Goal: Communication & Community: Answer question/provide support

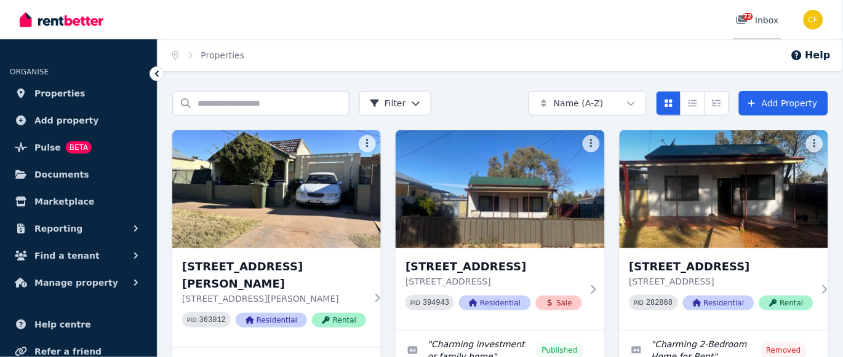
click at [748, 18] on span "72" at bounding box center [748, 16] width 10 height 7
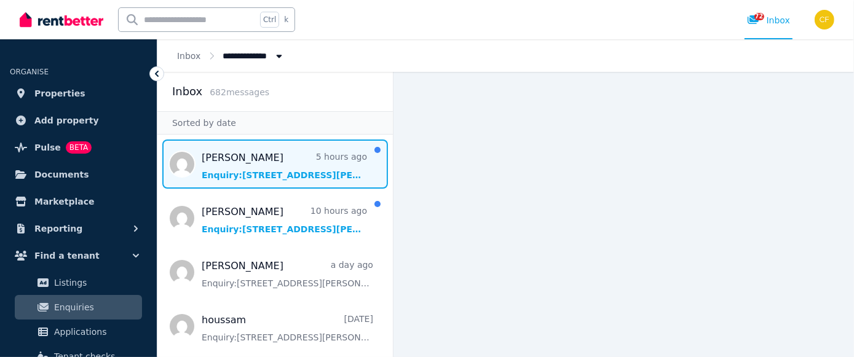
click at [265, 176] on span "Message list" at bounding box center [275, 164] width 236 height 49
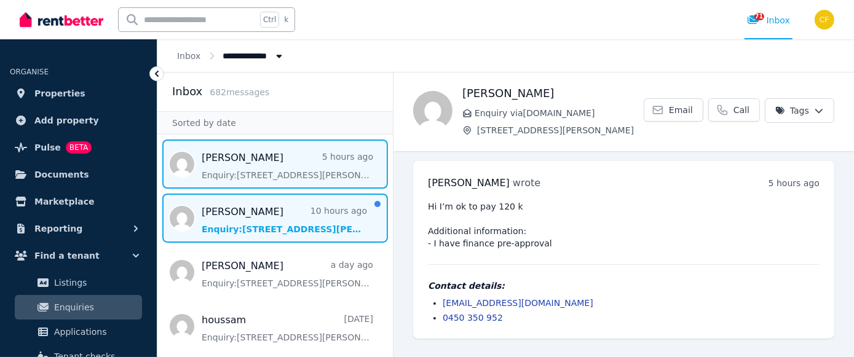
click at [259, 233] on span "Message list" at bounding box center [275, 218] width 236 height 49
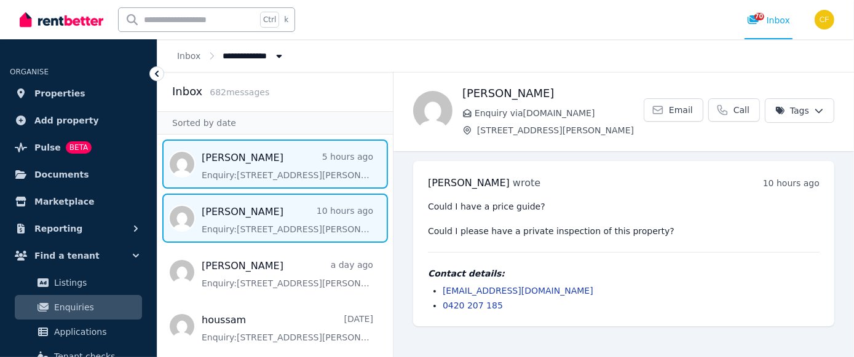
click at [231, 172] on span "Message list" at bounding box center [275, 164] width 236 height 49
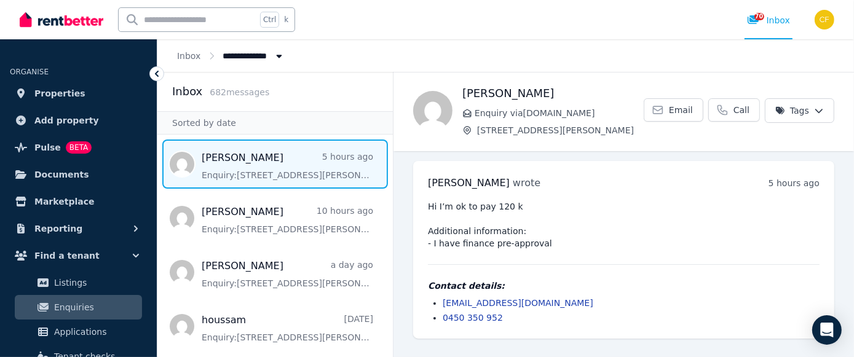
click at [520, 303] on link "magictouch24@hotmail.com" at bounding box center [518, 303] width 151 height 10
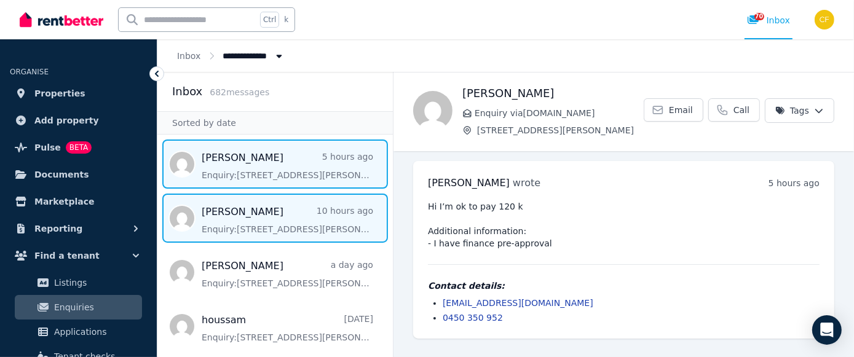
click at [226, 215] on span "Message list" at bounding box center [275, 218] width 236 height 49
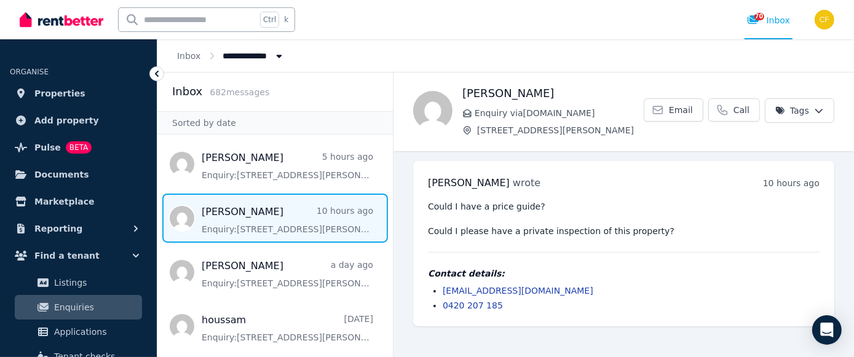
click at [491, 290] on link "candiceka@gmail.com" at bounding box center [518, 291] width 151 height 10
